Goal: Register for event/course

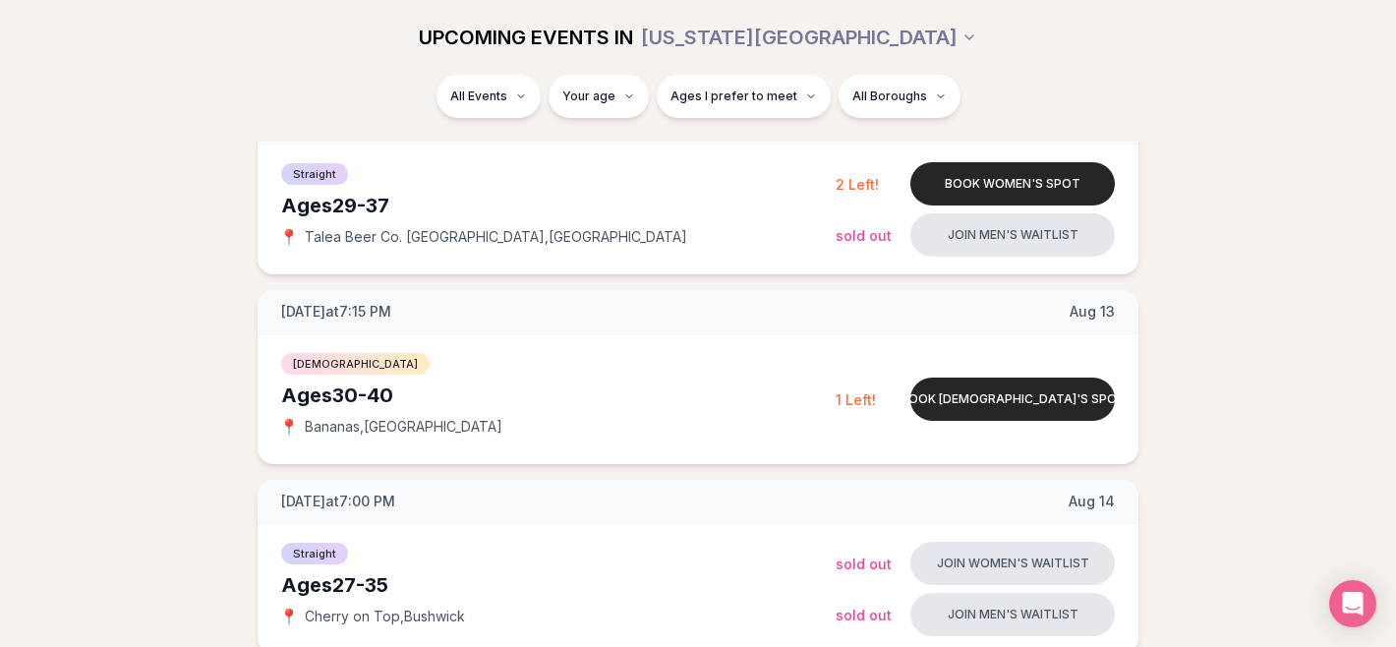
scroll to position [381, 0]
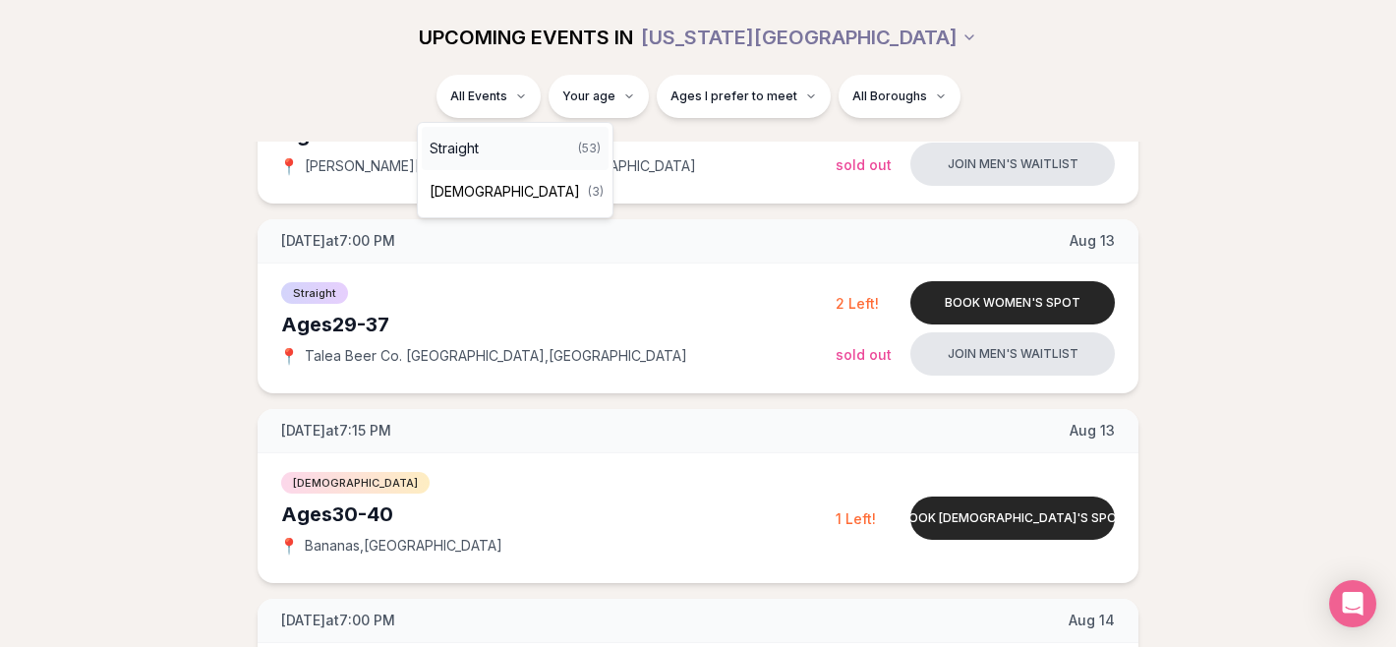
click at [479, 150] on span "Straight" at bounding box center [454, 149] width 49 height 20
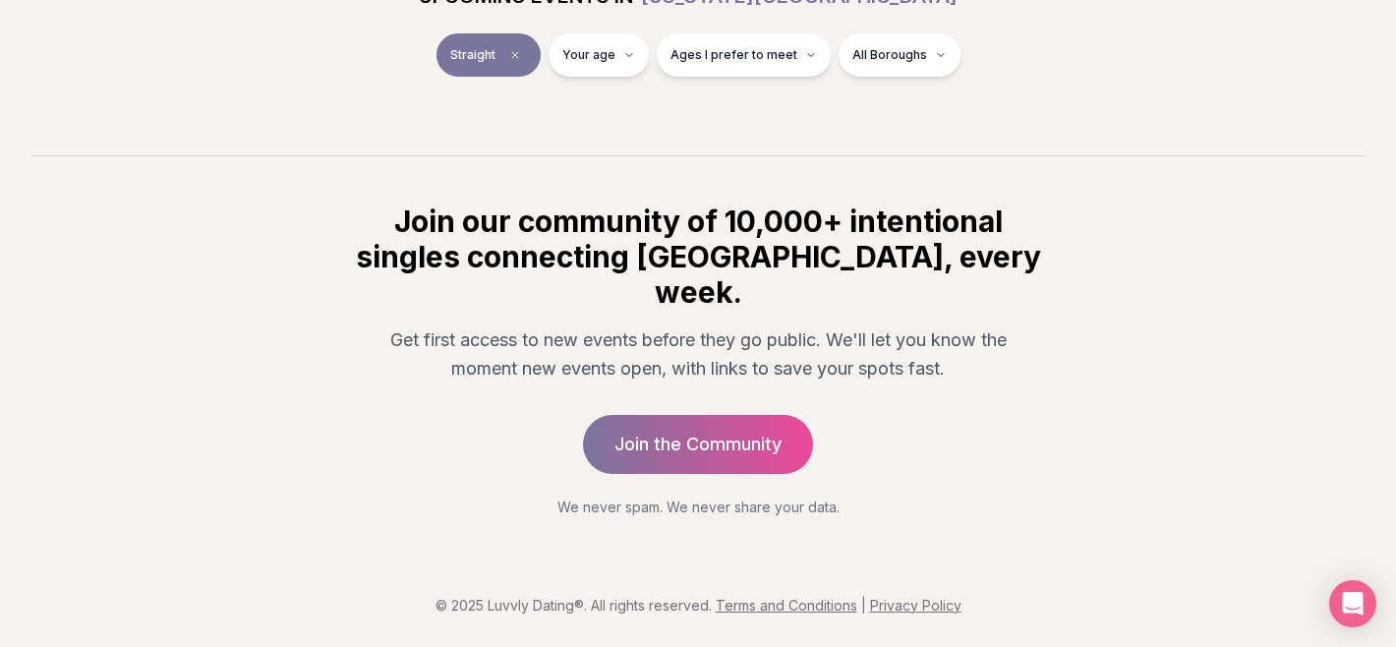
scroll to position [345, 0]
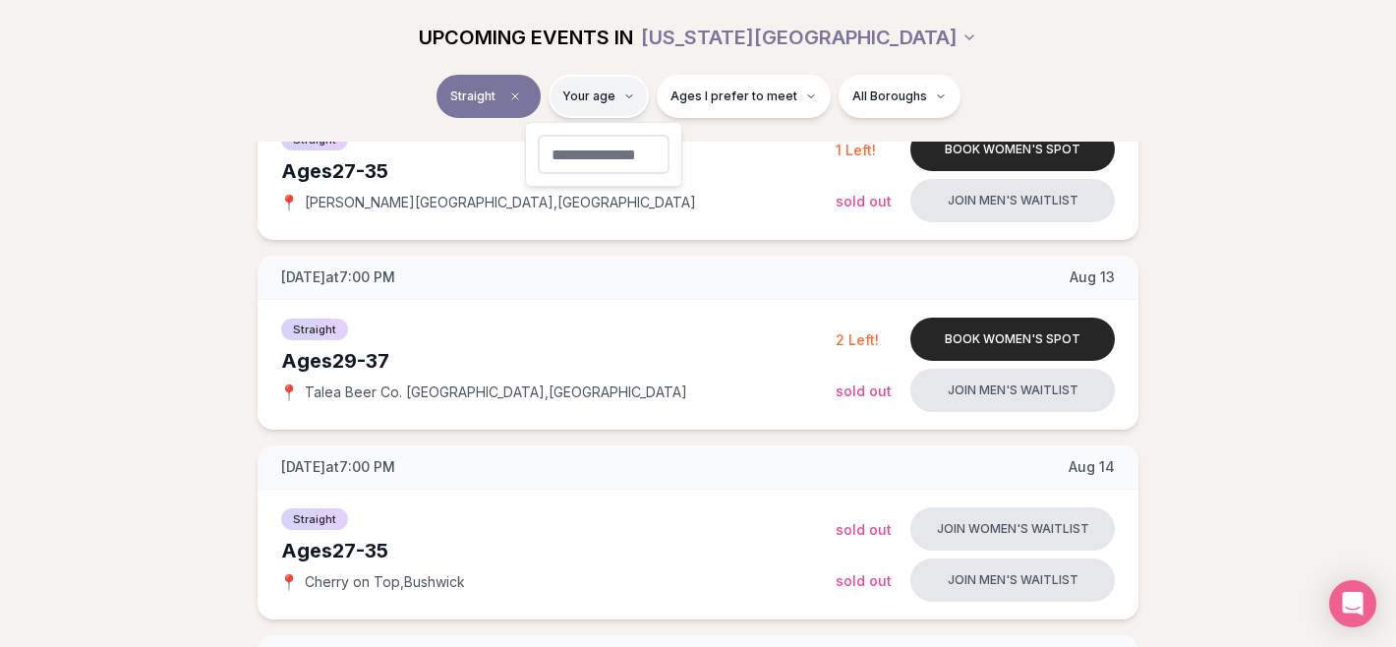
type input "**"
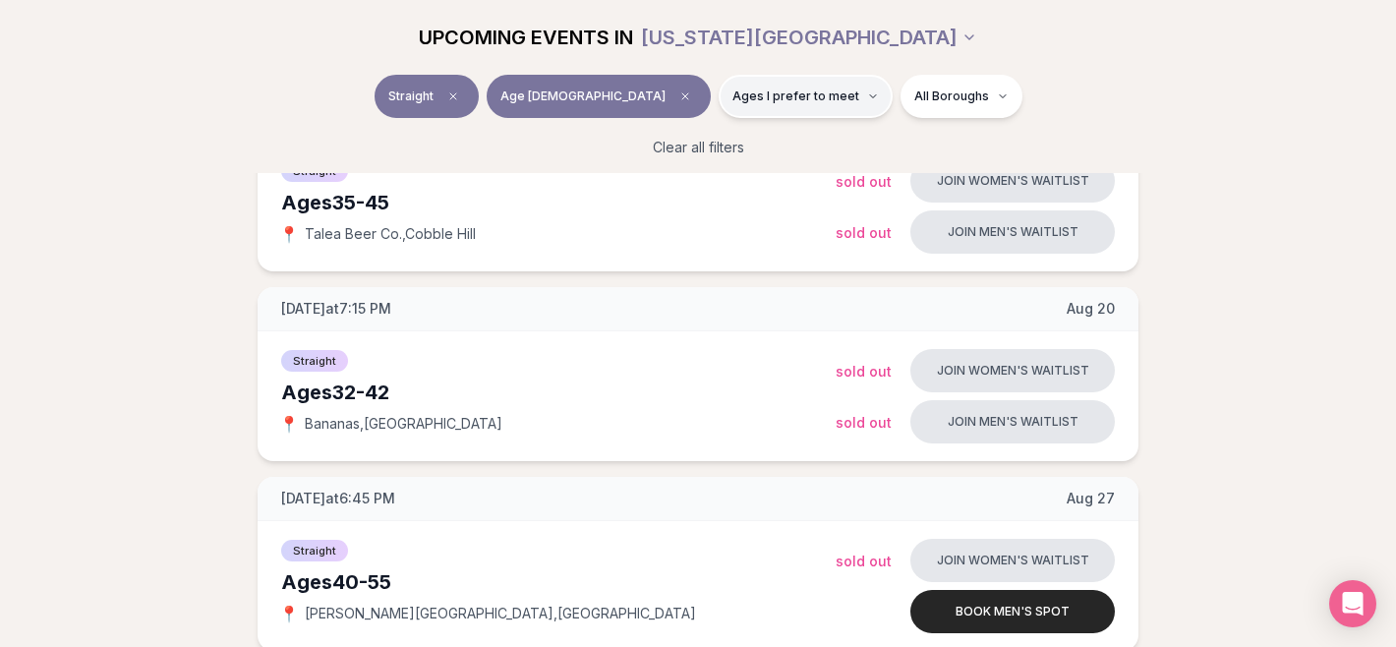
click at [733, 91] on span "Ages I prefer to meet" at bounding box center [796, 96] width 127 height 16
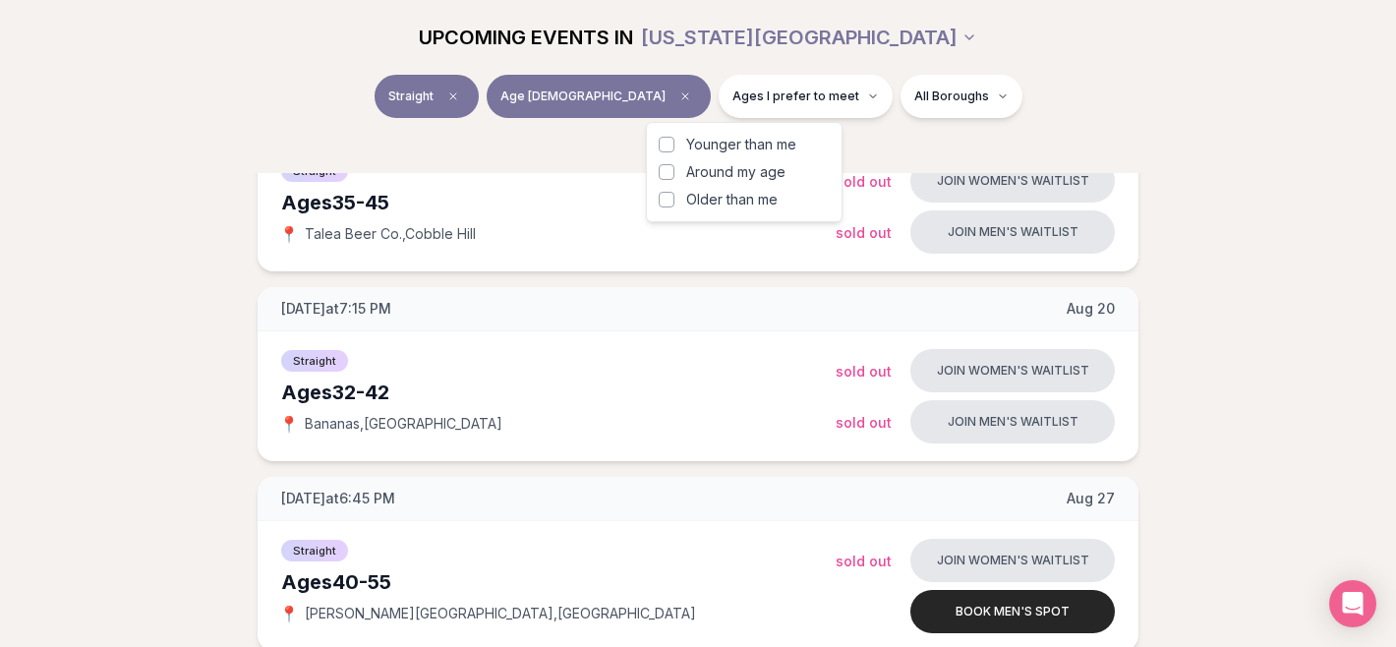
click at [680, 199] on label "Older than me" at bounding box center [744, 200] width 171 height 20
click at [674, 199] on button "Older than me" at bounding box center [667, 200] width 16 height 16
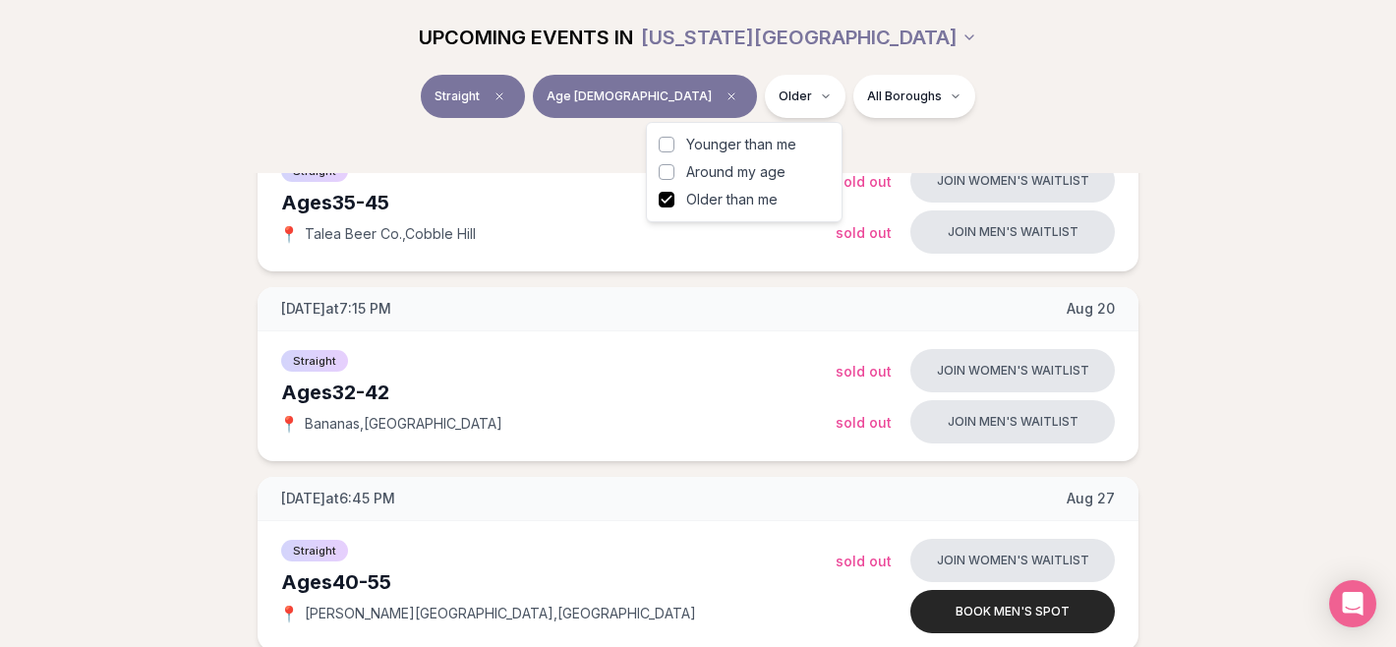
click at [688, 170] on span "Around my age" at bounding box center [735, 172] width 99 height 20
click at [674, 170] on button "Around my age" at bounding box center [667, 172] width 16 height 16
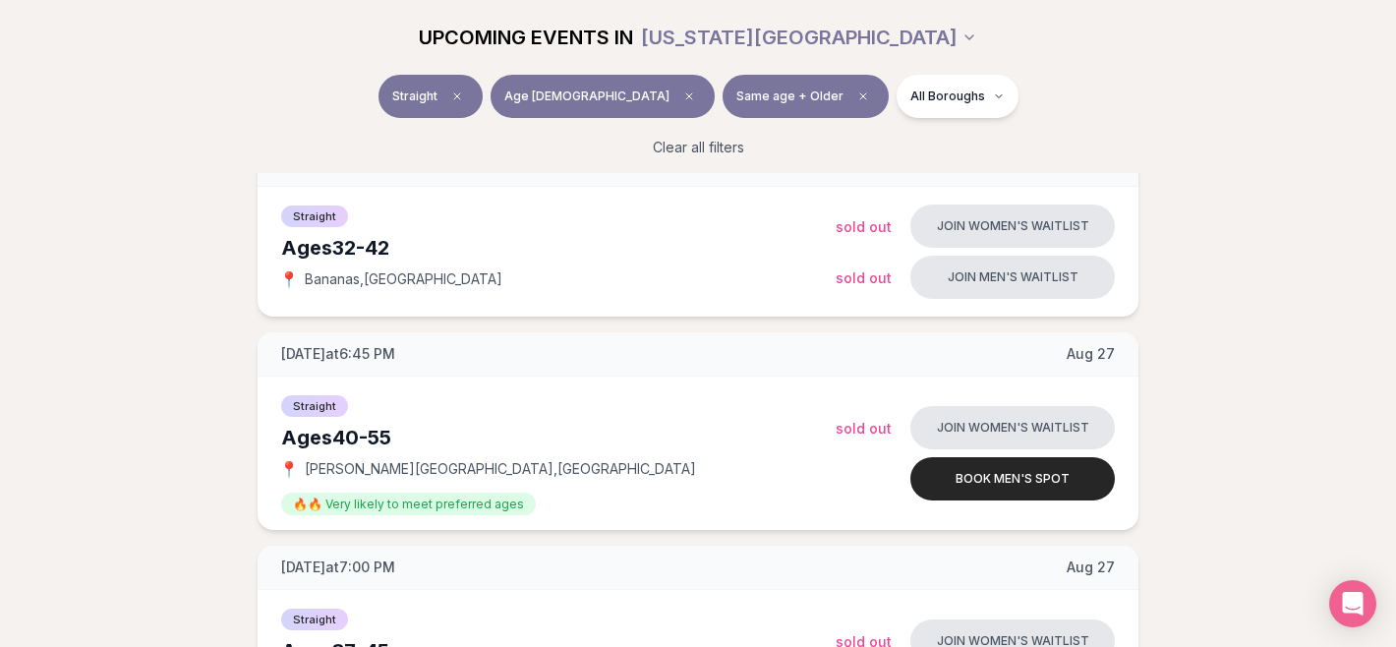
scroll to position [553, 0]
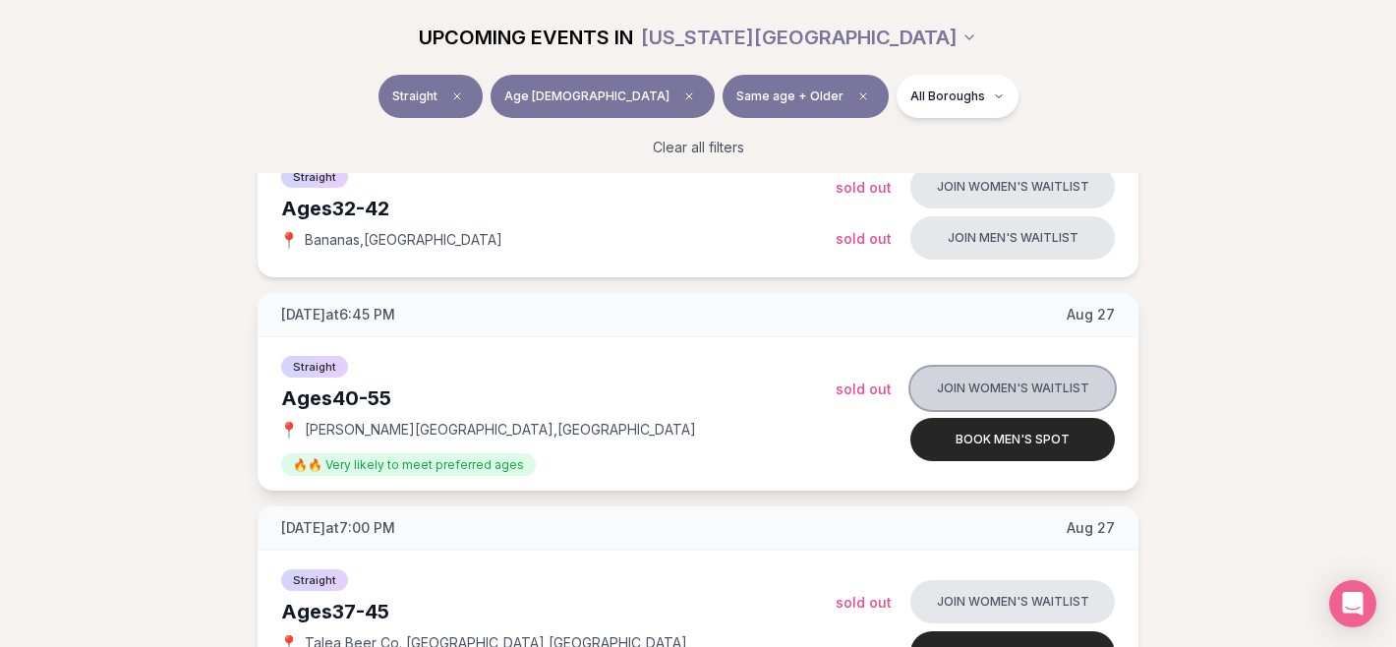
click at [1006, 391] on button "Join women's waitlist" at bounding box center [1012, 388] width 205 height 43
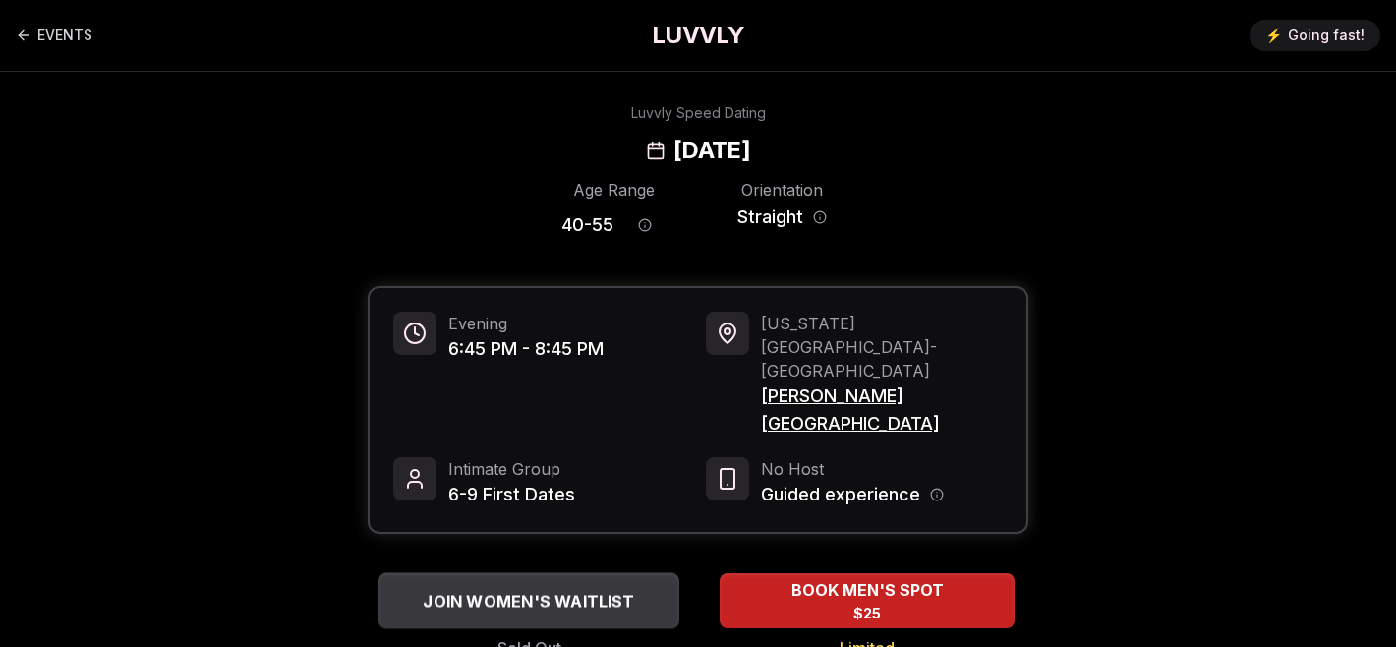
click at [616, 585] on div "JOIN WOMEN'S WAITLIST" at bounding box center [529, 601] width 301 height 32
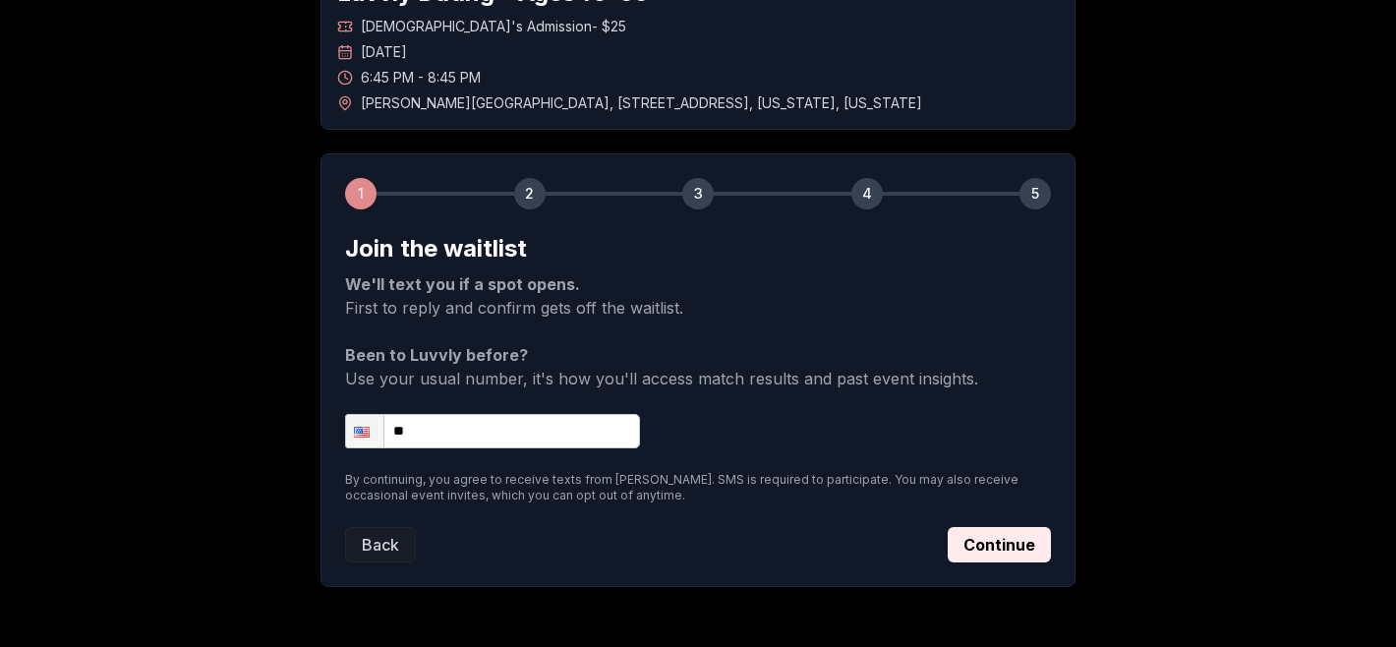
scroll to position [156, 0]
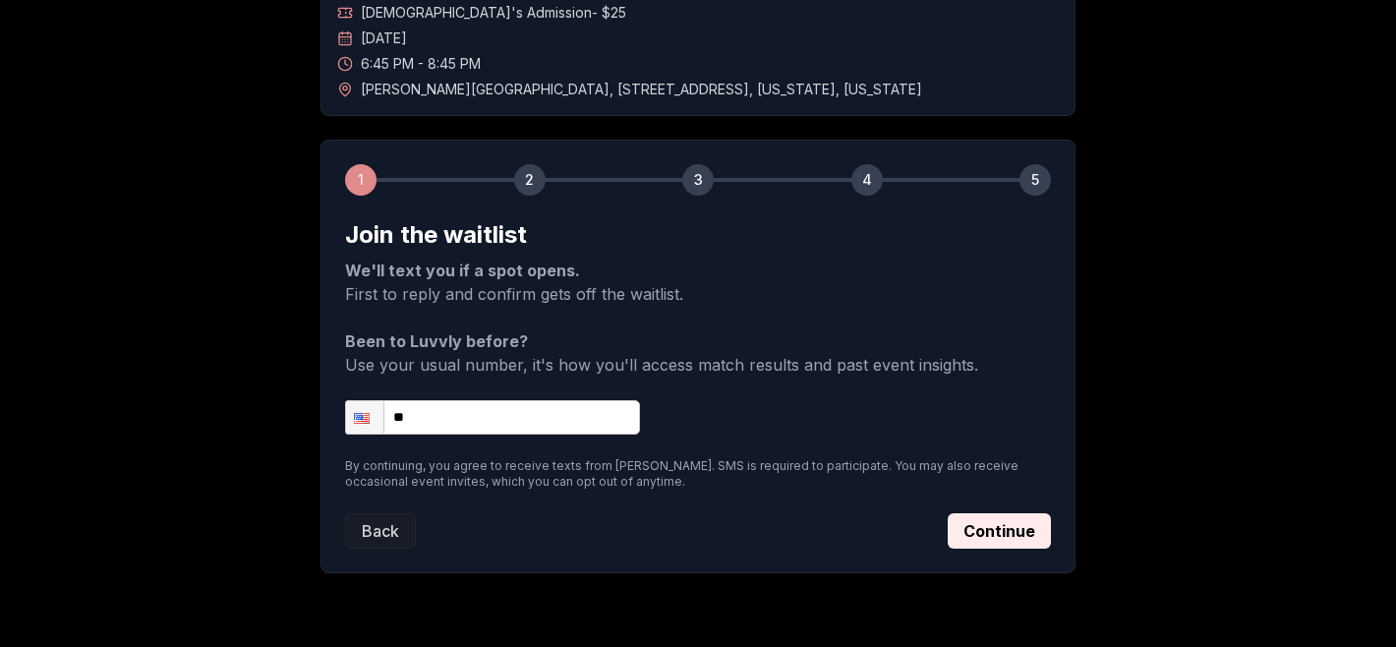
click at [456, 417] on input "**" at bounding box center [492, 417] width 295 height 34
type input "**********"
click at [952, 533] on button "Continue" at bounding box center [999, 530] width 103 height 35
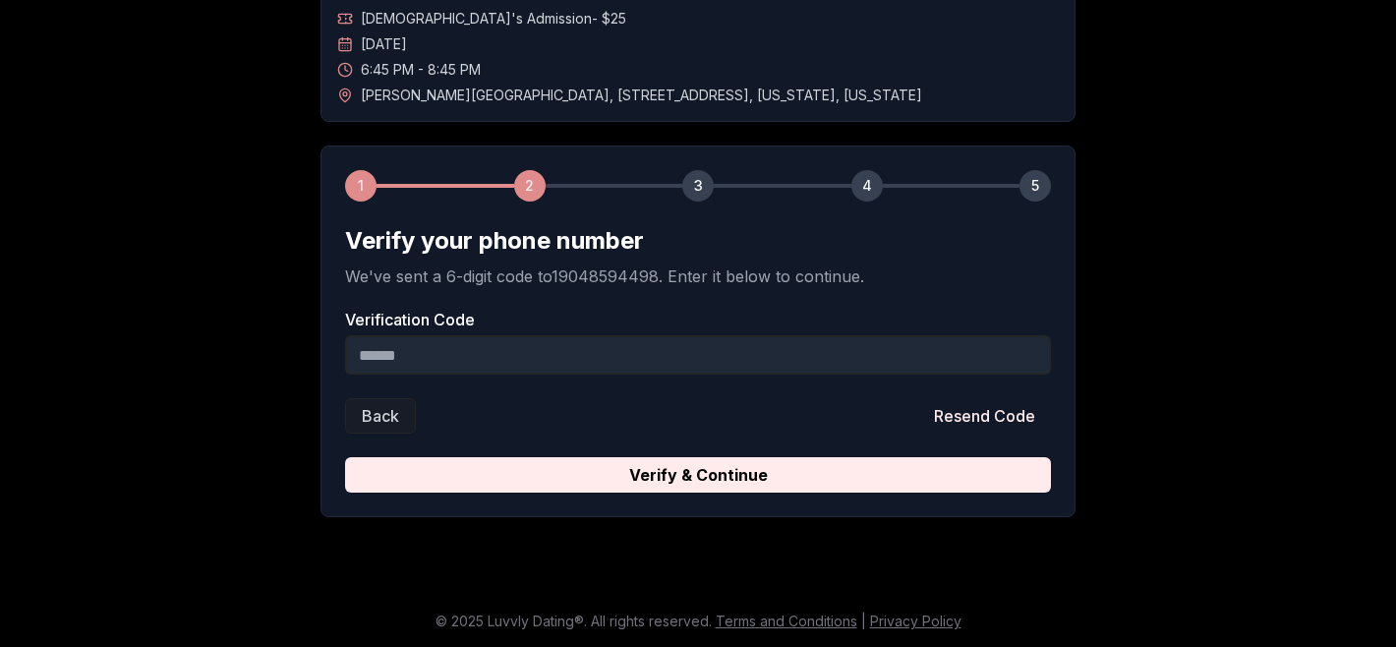
drag, startPoint x: 561, startPoint y: 476, endPoint x: 486, endPoint y: 337, distance: 158.0
click at [486, 337] on form "Verify your phone number We've sent a 6-digit code to 19048594498 . Enter it be…" at bounding box center [698, 358] width 706 height 267
click at [459, 346] on input "Verification Code" at bounding box center [698, 354] width 706 height 39
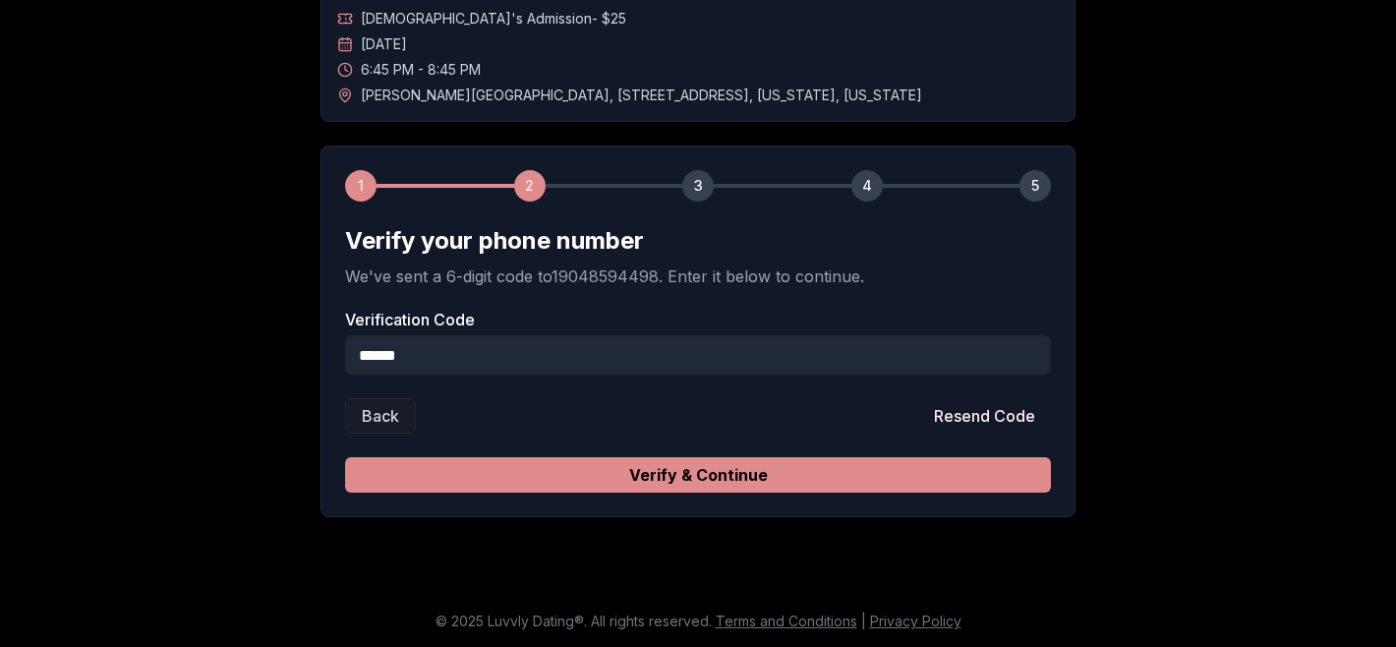
type input "******"
click at [513, 462] on button "Verify & Continue" at bounding box center [698, 474] width 706 height 35
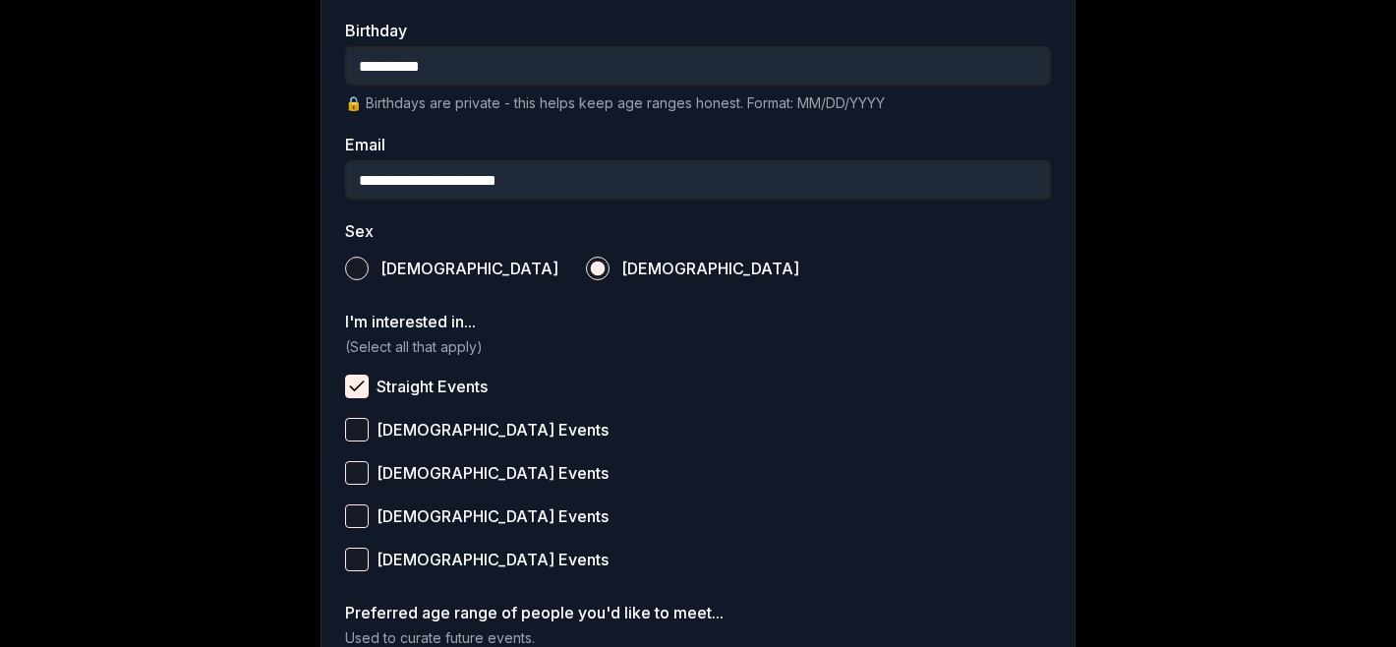
scroll to position [835, 0]
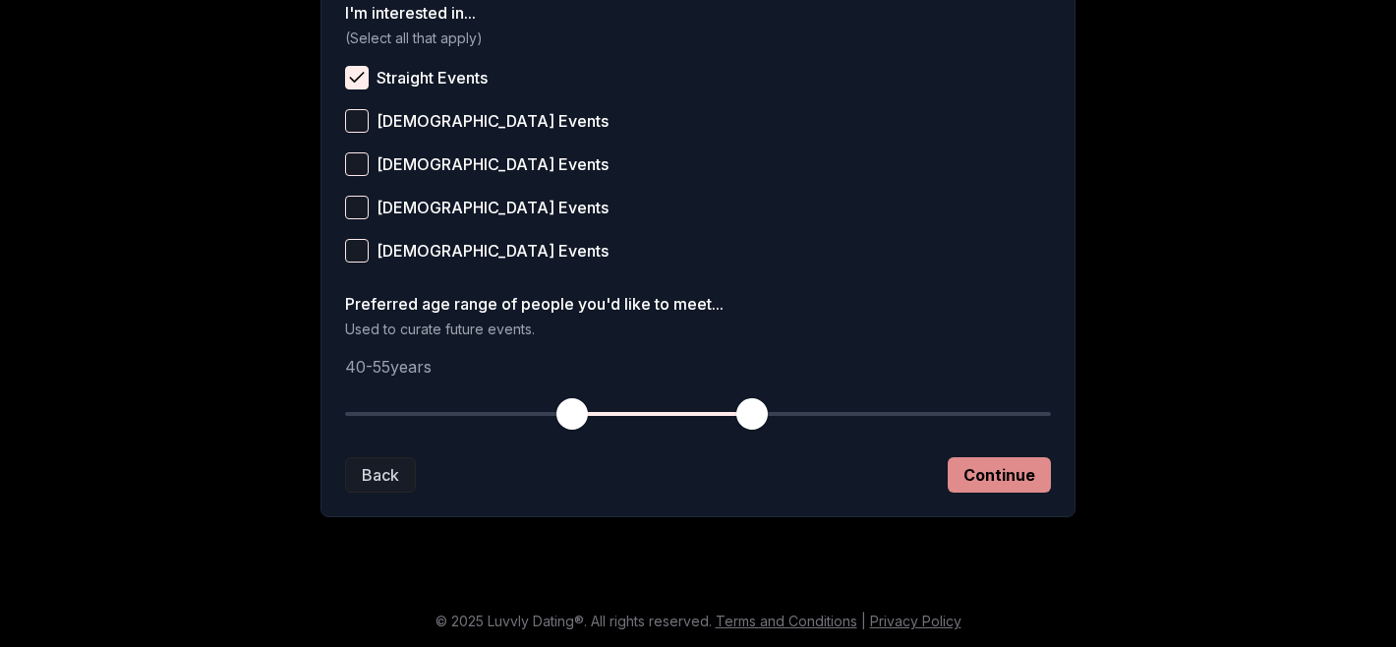
click at [994, 473] on button "Continue" at bounding box center [999, 474] width 103 height 35
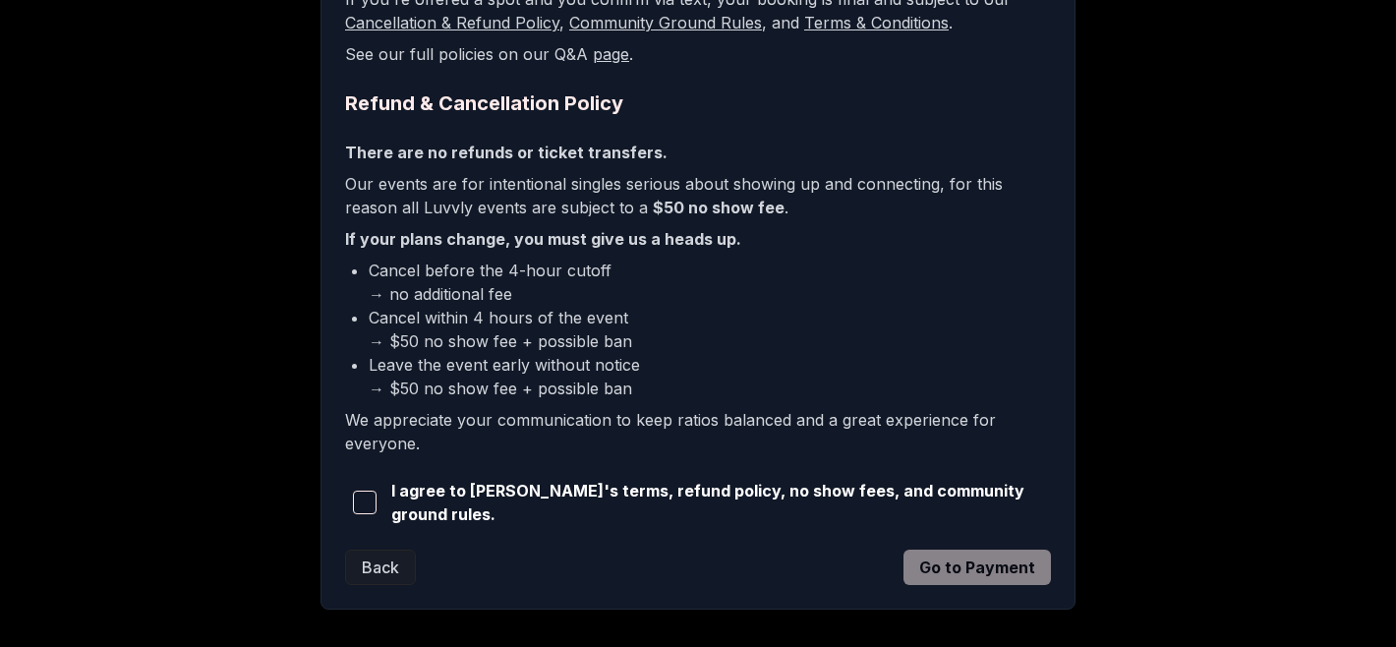
scroll to position [467, 0]
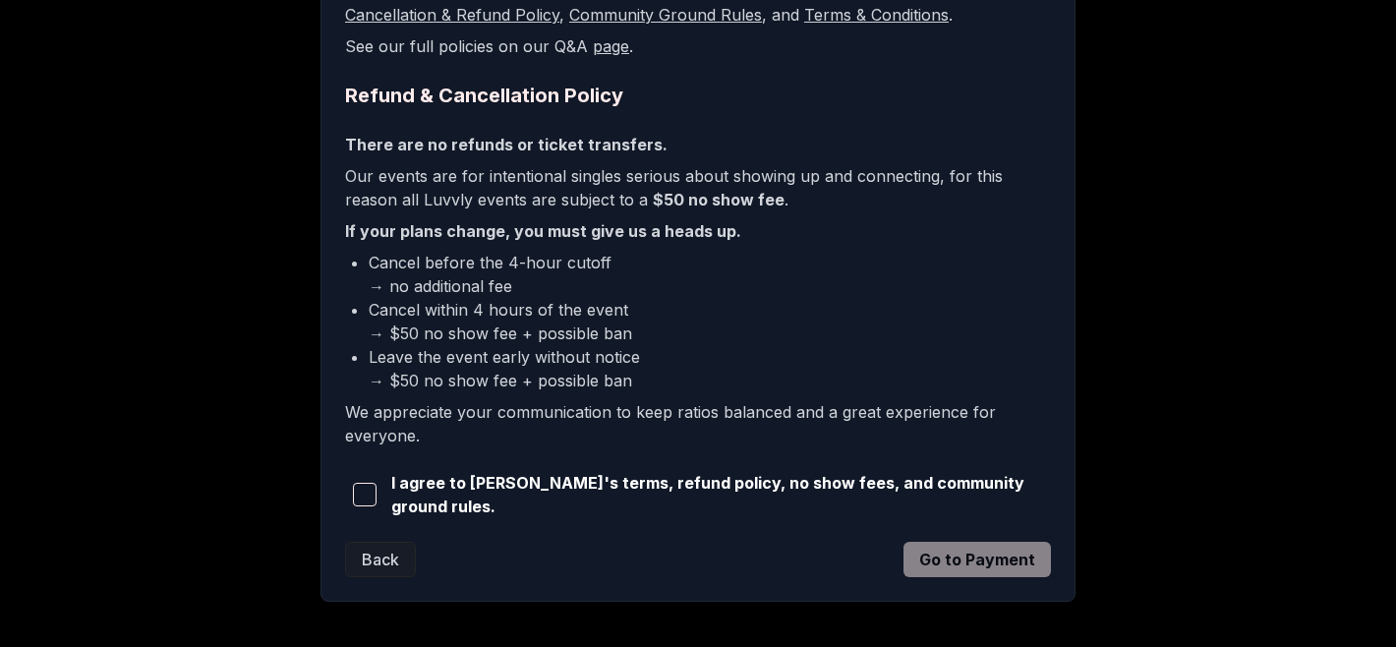
click at [365, 490] on span "button" at bounding box center [365, 495] width 24 height 24
click at [977, 545] on button "Go to Payment" at bounding box center [977, 559] width 147 height 35
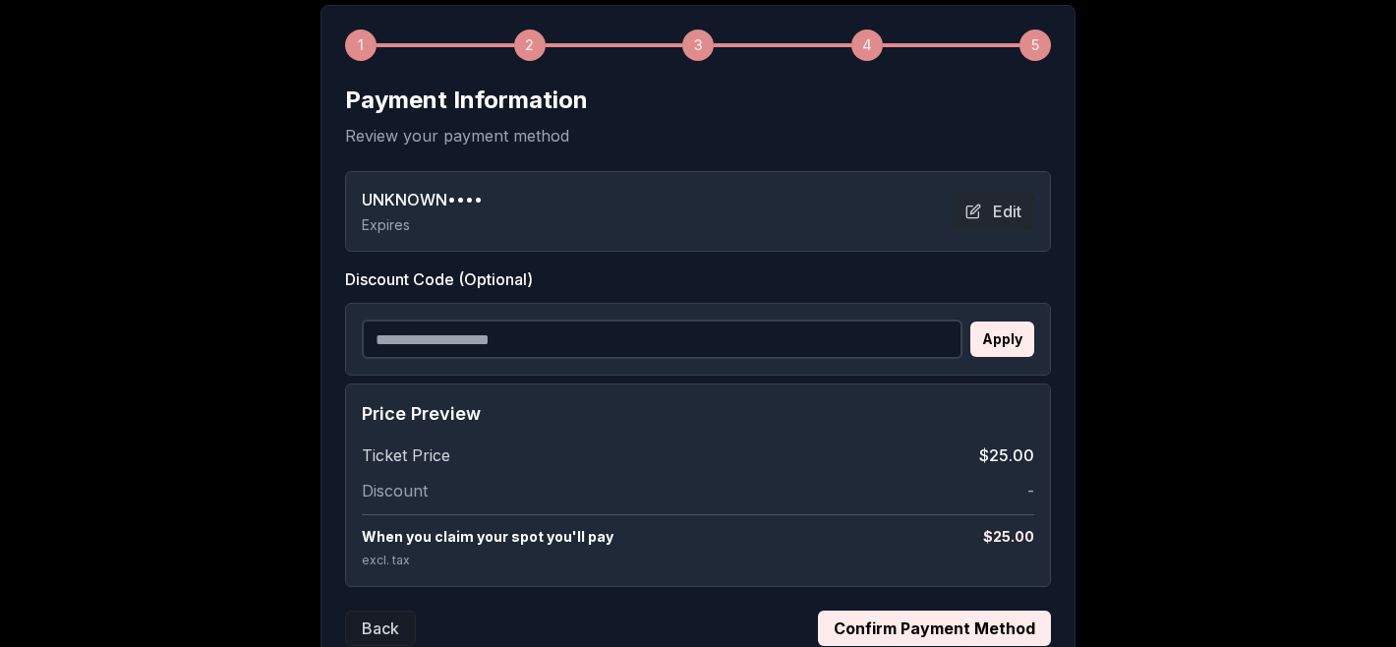
scroll to position [444, 0]
